Goal: Transaction & Acquisition: Book appointment/travel/reservation

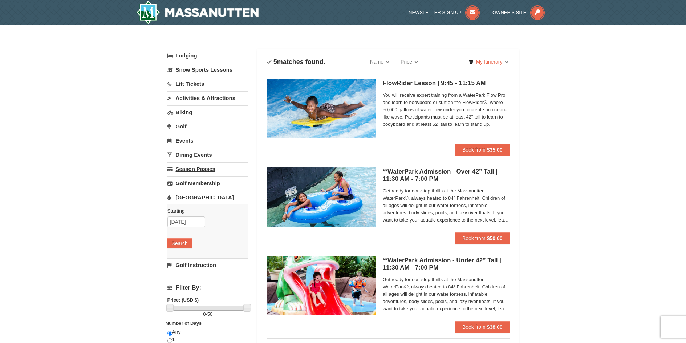
click at [194, 169] on link "Season Passes" at bounding box center [207, 168] width 81 height 13
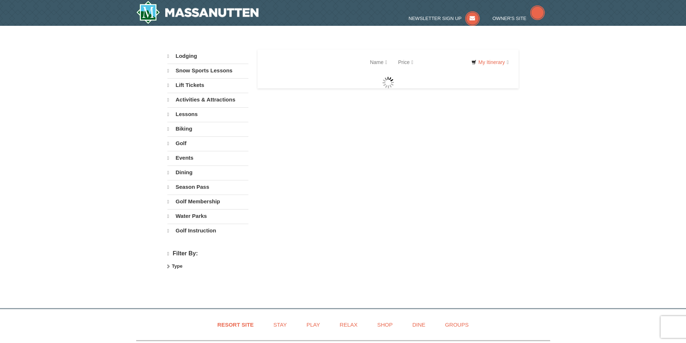
select select "9"
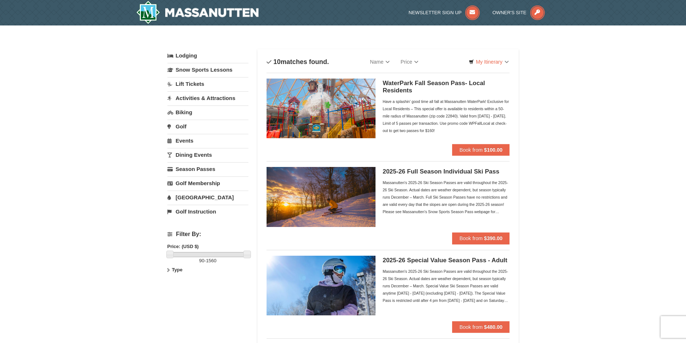
click at [187, 55] on link "Lodging" at bounding box center [207, 55] width 81 height 13
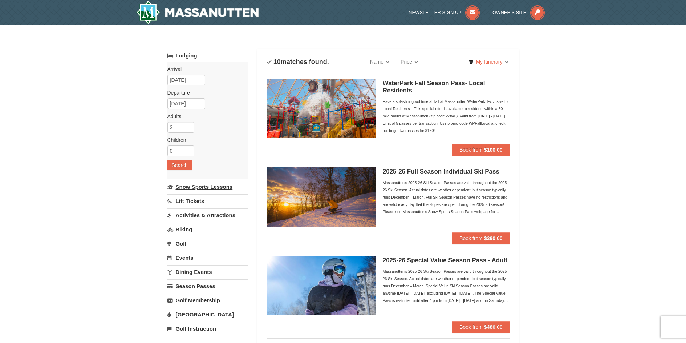
click at [187, 185] on link "Snow Sports Lessons" at bounding box center [207, 186] width 81 height 13
click at [205, 186] on link "Snow Sports Lessons" at bounding box center [207, 186] width 81 height 13
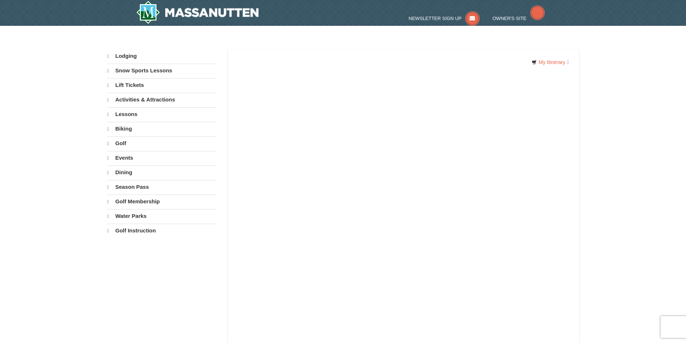
select select "9"
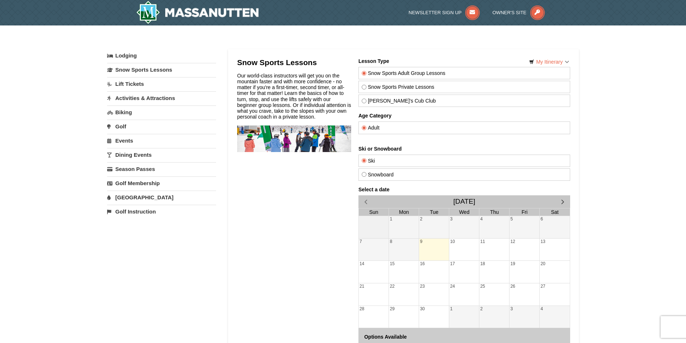
click at [147, 100] on link "Activities & Attractions" at bounding box center [161, 97] width 109 height 13
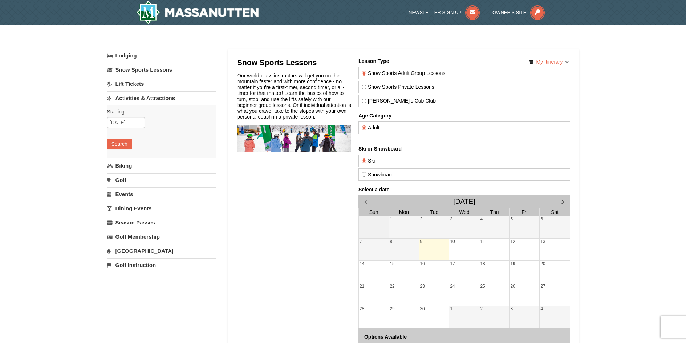
click at [117, 252] on link "[GEOGRAPHIC_DATA]" at bounding box center [161, 250] width 109 height 13
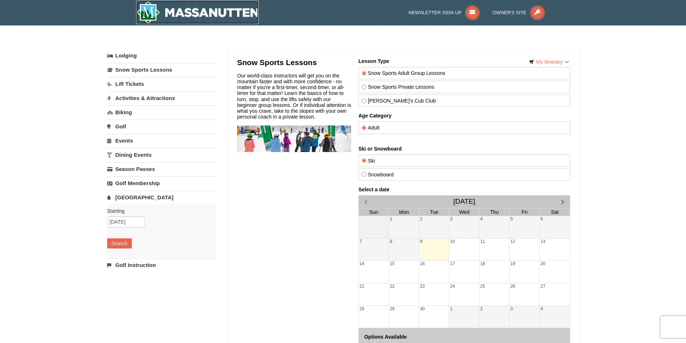
click at [186, 16] on img at bounding box center [197, 12] width 123 height 23
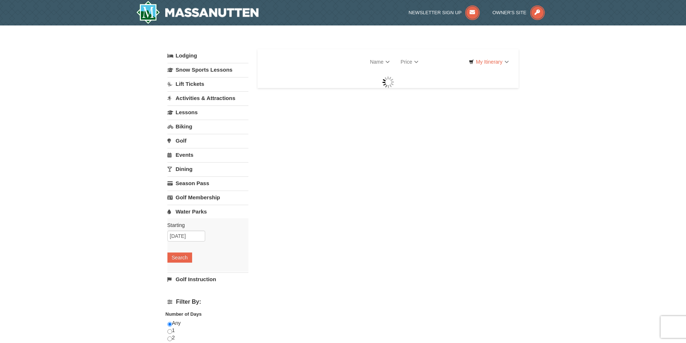
select select "9"
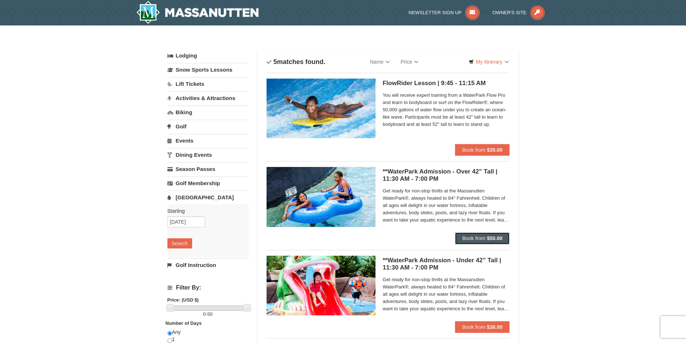
click at [479, 236] on span "Book from" at bounding box center [473, 238] width 23 height 6
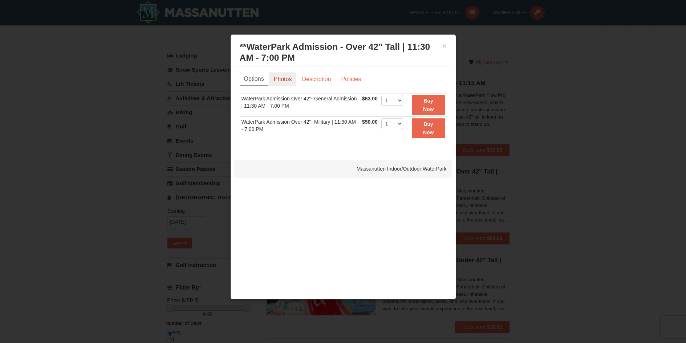
click at [288, 80] on link "Photos" at bounding box center [283, 79] width 28 height 14
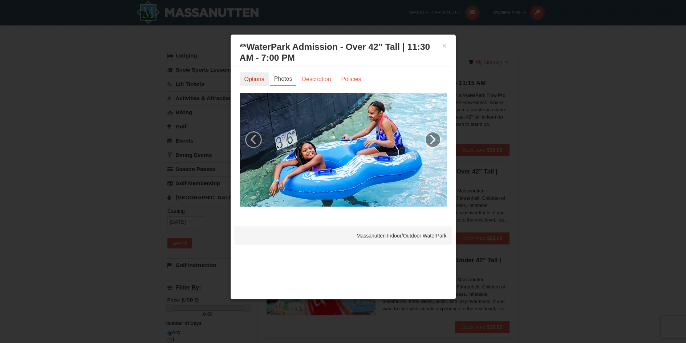
click at [260, 80] on link "Options" at bounding box center [254, 79] width 29 height 14
